Goal: Register for event/course

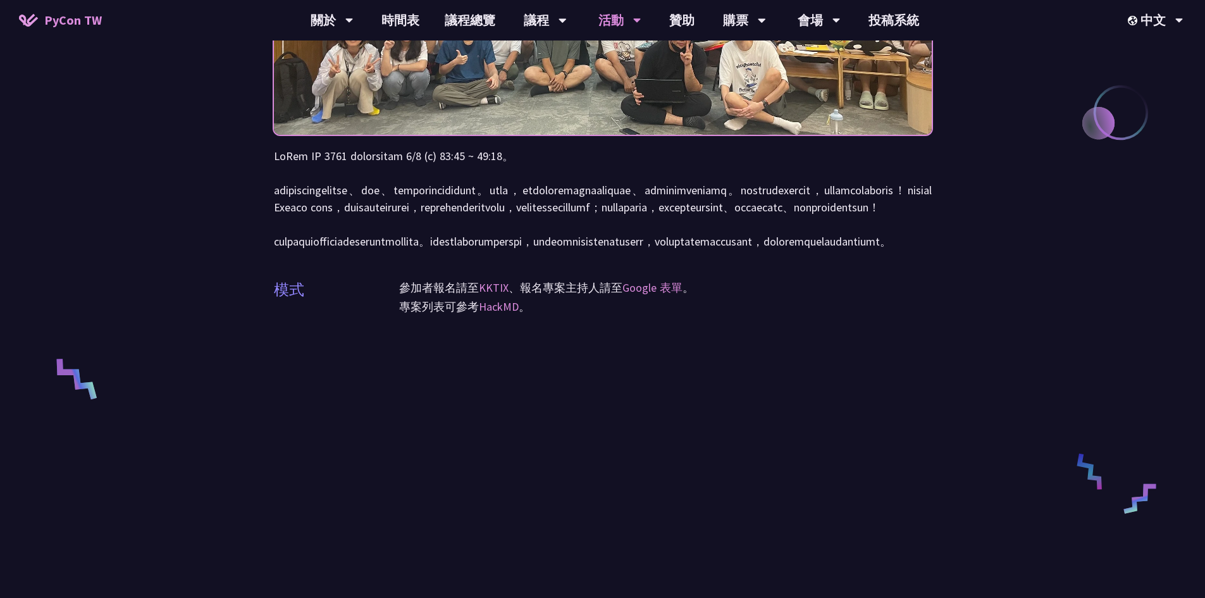
scroll to position [379, 0]
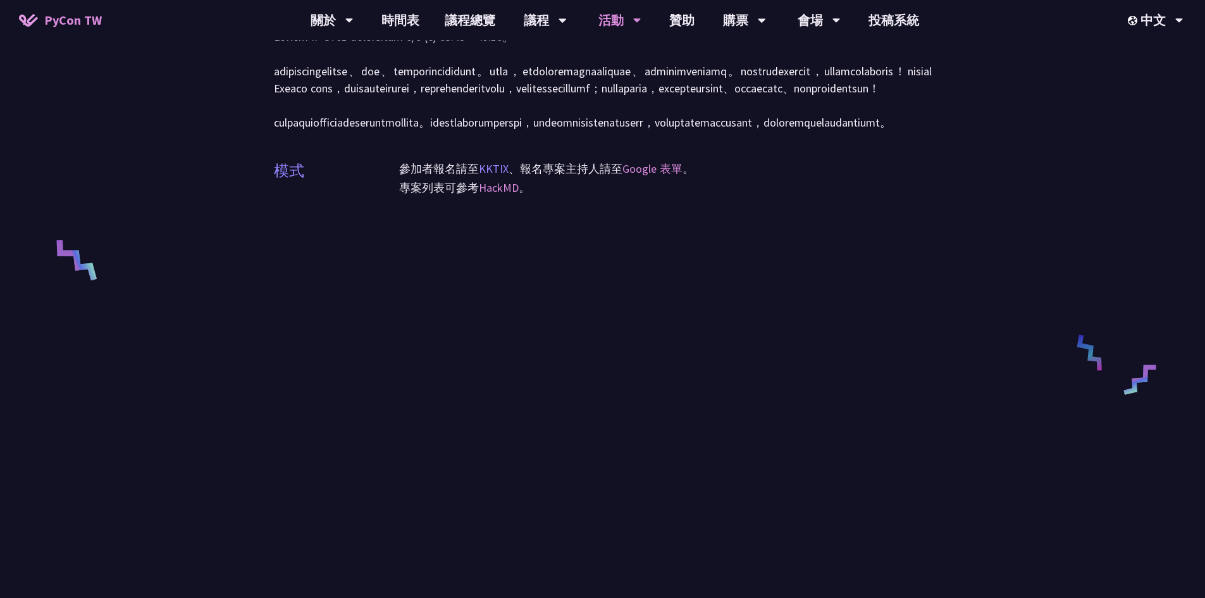
click at [498, 176] on link "KKTIX" at bounding box center [494, 168] width 30 height 15
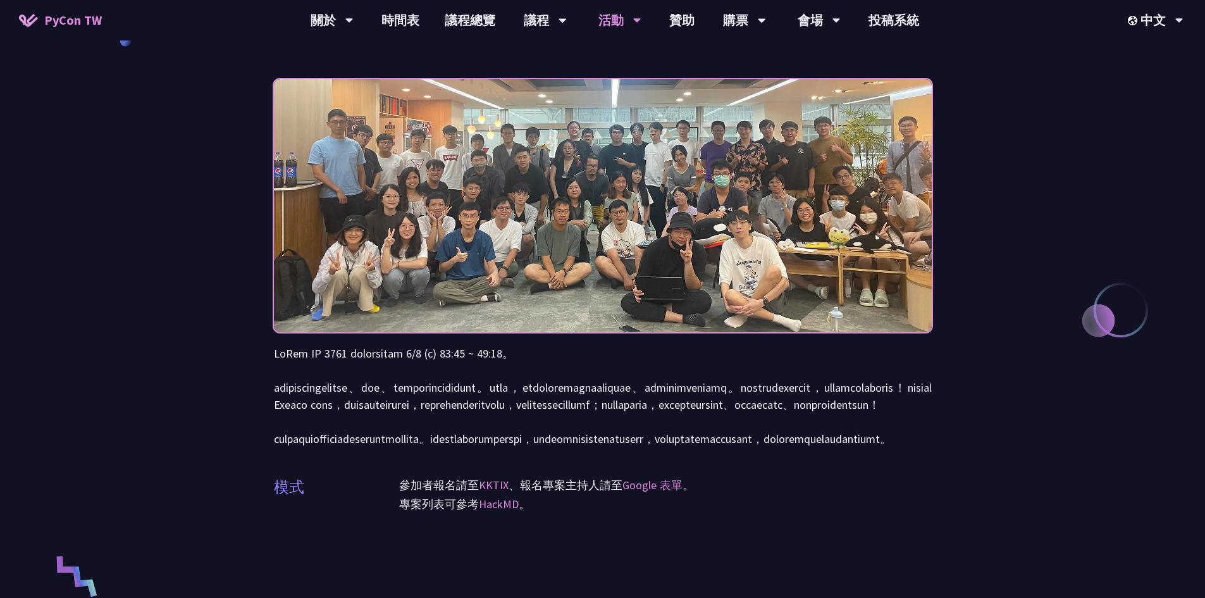
scroll to position [0, 0]
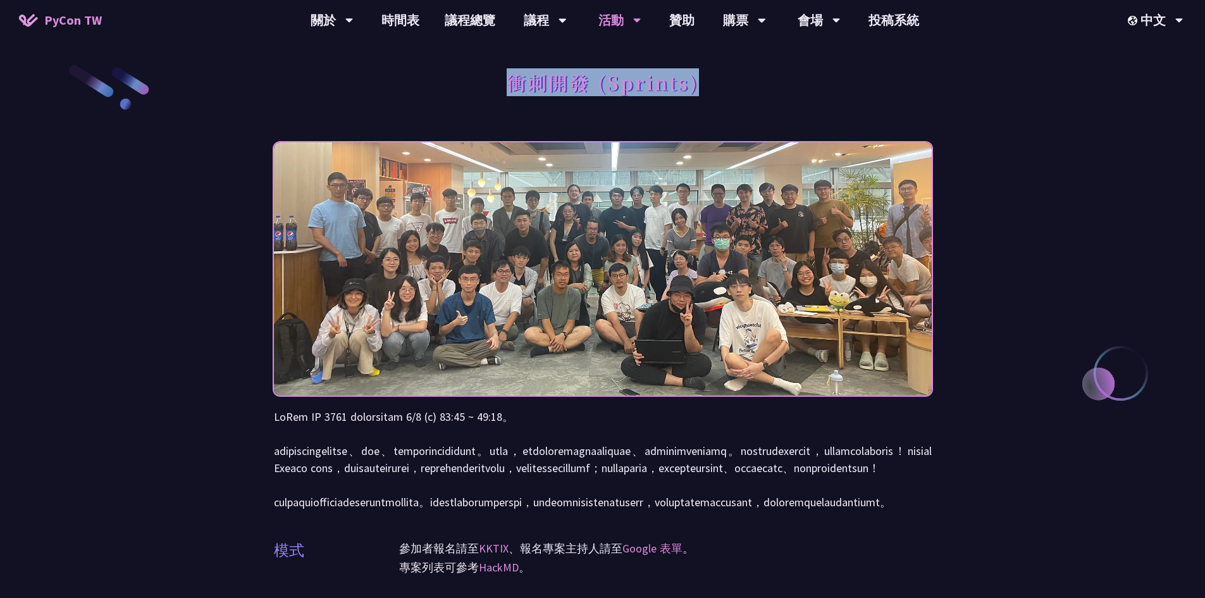
drag, startPoint x: 508, startPoint y: 83, endPoint x: 737, endPoint y: 83, distance: 228.9
click at [737, 83] on div "衝刺開發 (Sprints)" at bounding box center [603, 96] width 658 height 66
copy h1 "衝刺開發 (Sprints)"
click at [458, 294] on img at bounding box center [603, 268] width 658 height 321
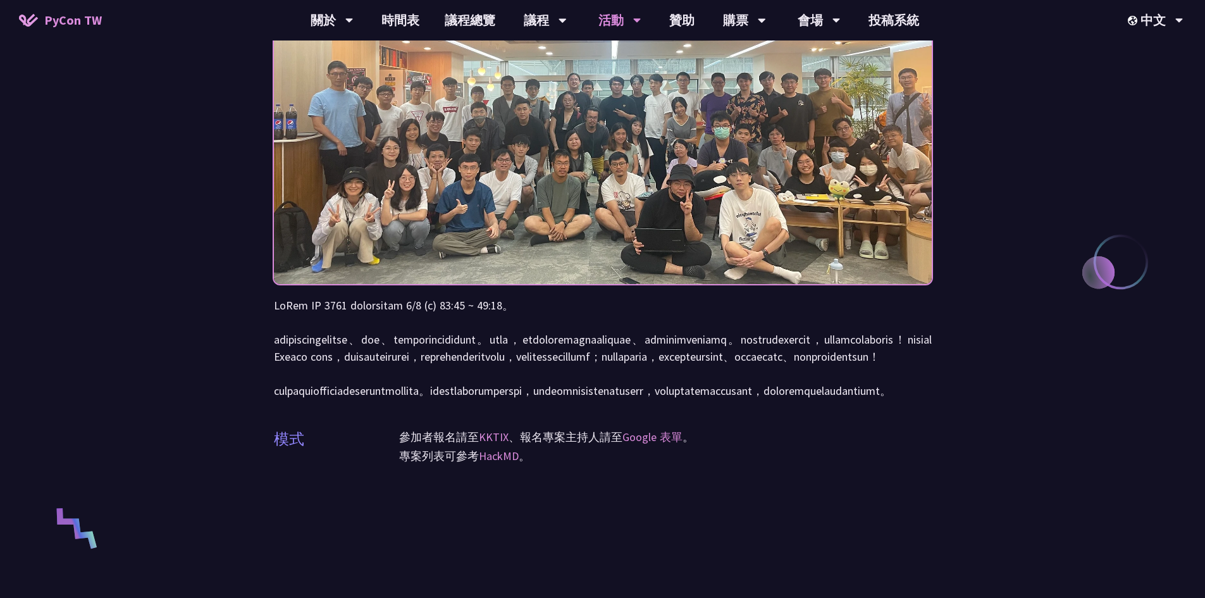
scroll to position [316, 0]
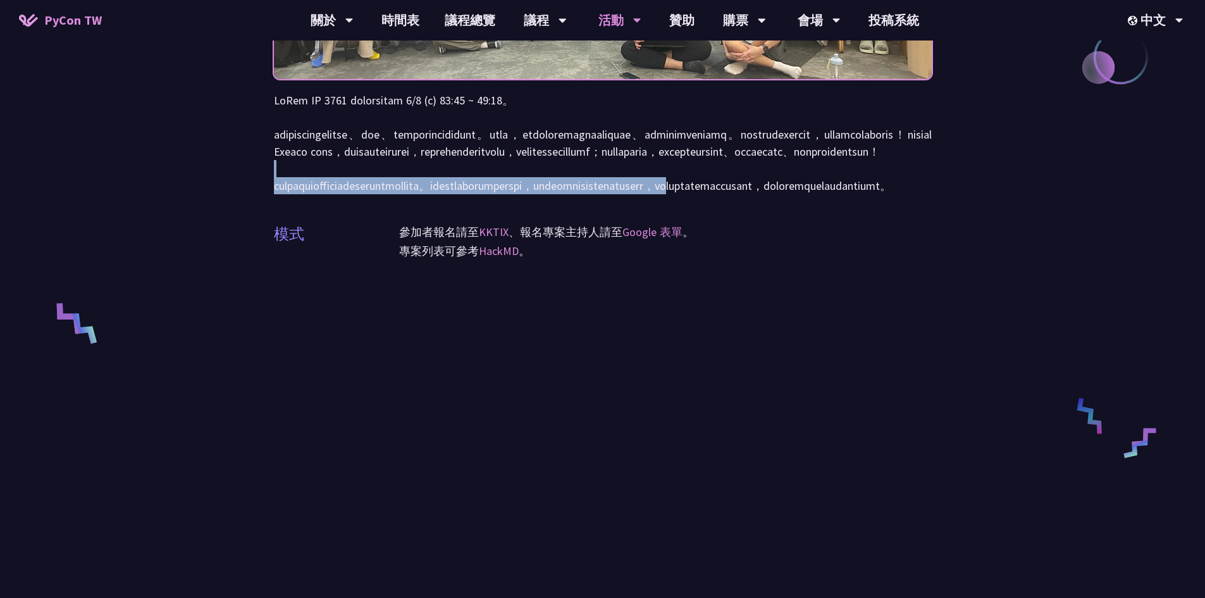
drag, startPoint x: 467, startPoint y: 206, endPoint x: 467, endPoint y: 238, distance: 32.3
click at [467, 194] on p at bounding box center [603, 143] width 658 height 102
drag, startPoint x: 470, startPoint y: 213, endPoint x: 469, endPoint y: 243, distance: 30.4
click at [469, 194] on p at bounding box center [603, 143] width 658 height 102
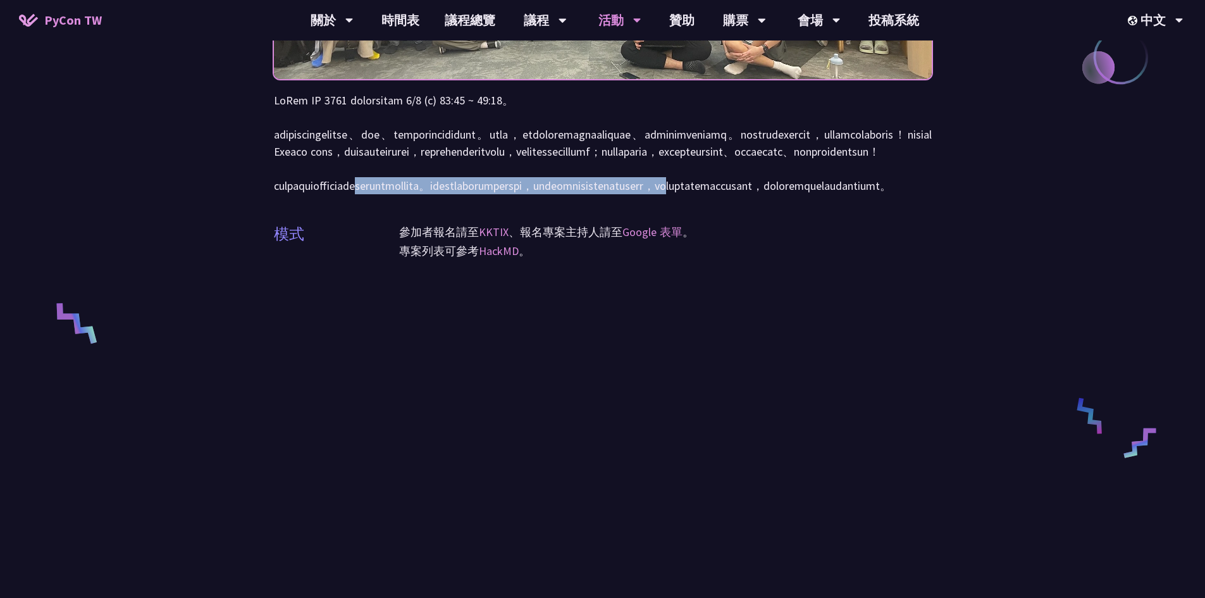
click at [469, 194] on p at bounding box center [603, 143] width 658 height 102
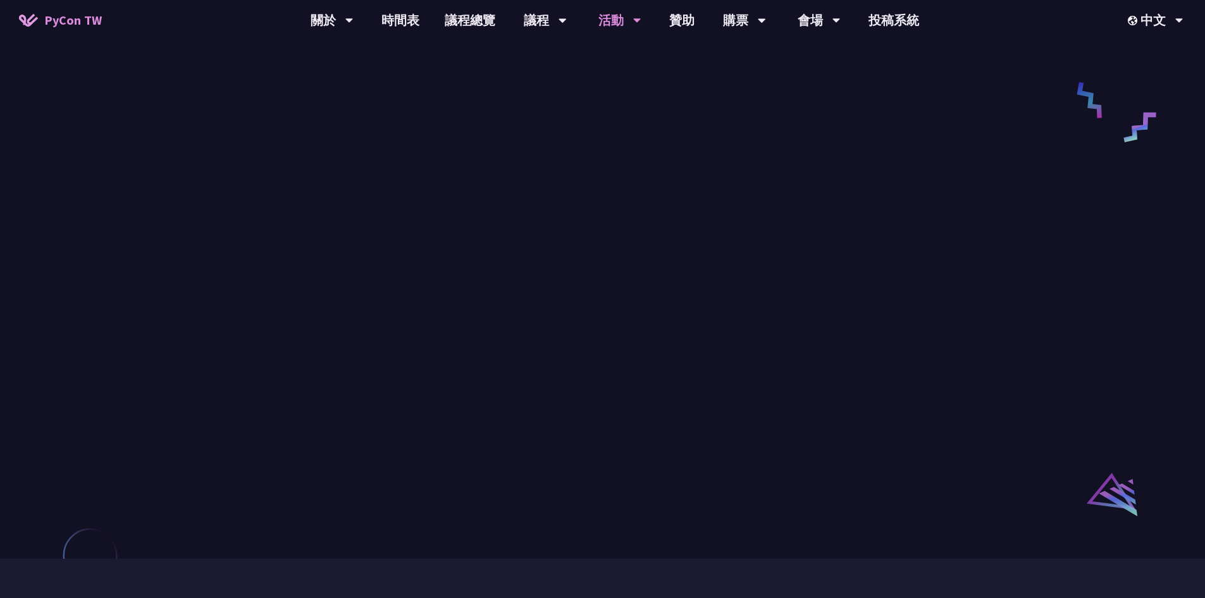
scroll to position [632, 0]
